Goal: Ask a question

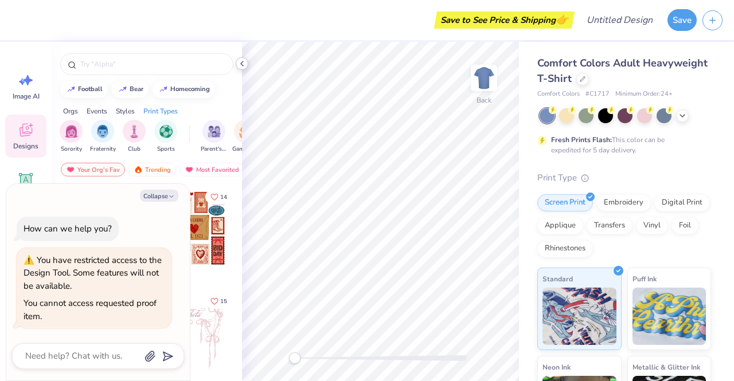
click at [241, 63] on icon at bounding box center [241, 63] width 9 height 9
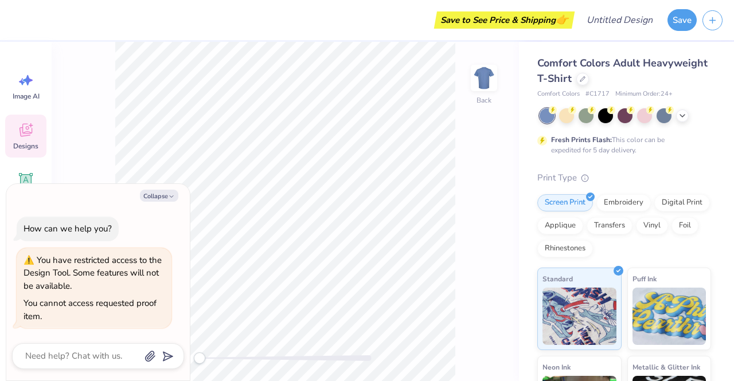
type textarea "x"
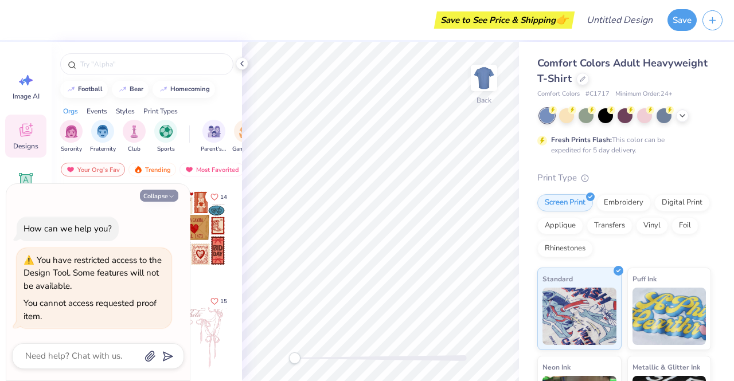
click at [161, 199] on button "Collapse" at bounding box center [159, 196] width 38 height 12
type textarea "x"
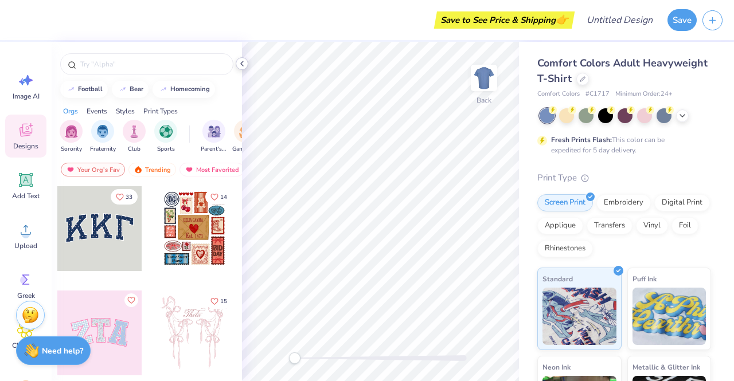
click at [244, 64] on icon at bounding box center [241, 63] width 9 height 9
